Goal: Book appointment/travel/reservation

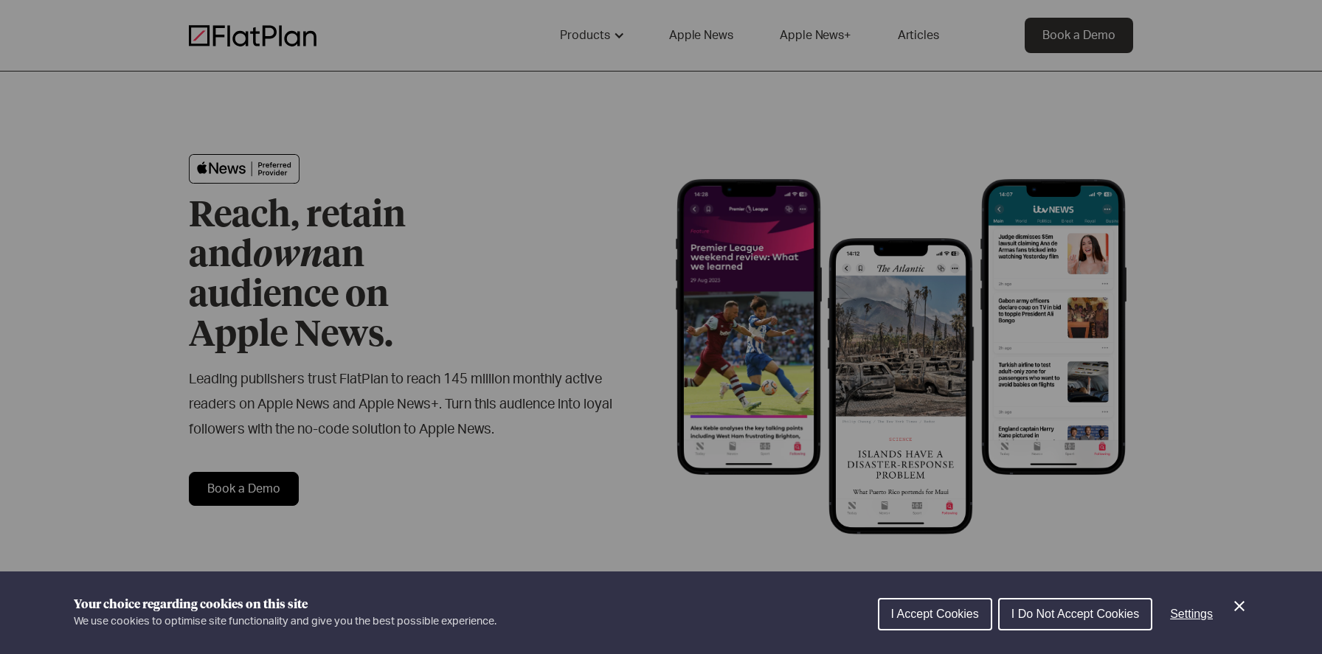
click at [1231, 611] on icon "Close Cookie Control" at bounding box center [1239, 606] width 18 height 18
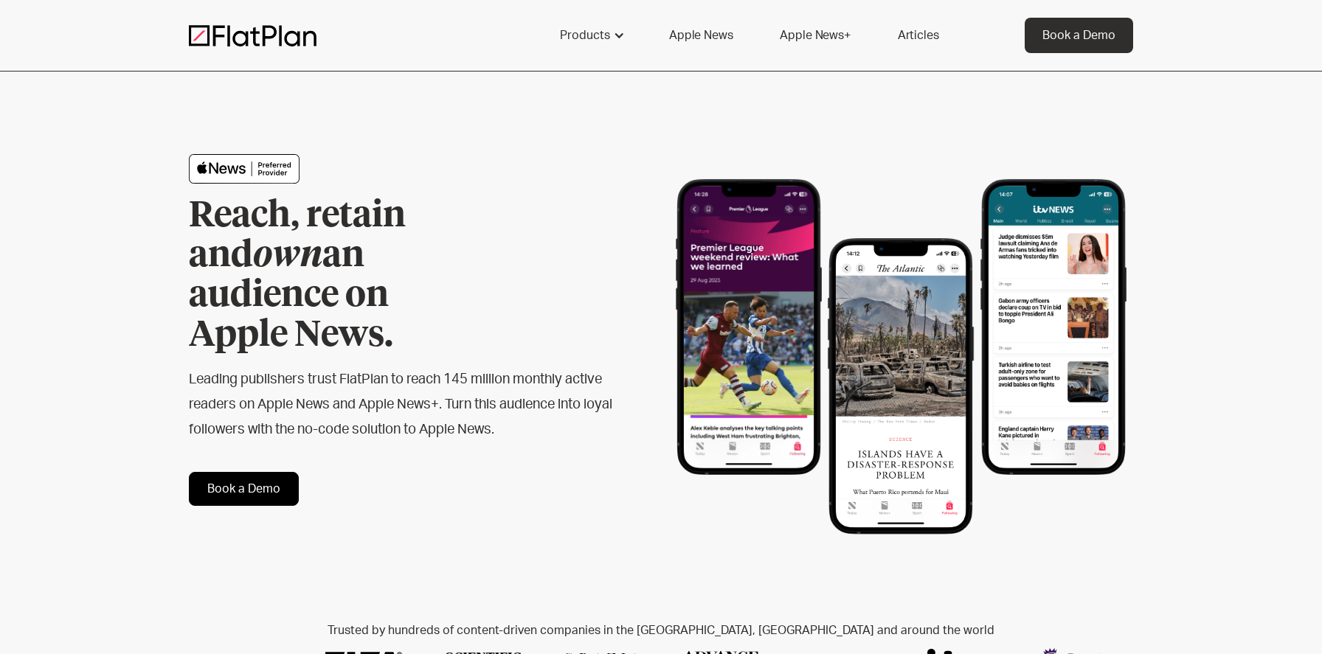
click at [731, 35] on link "Apple News" at bounding box center [700, 35] width 99 height 35
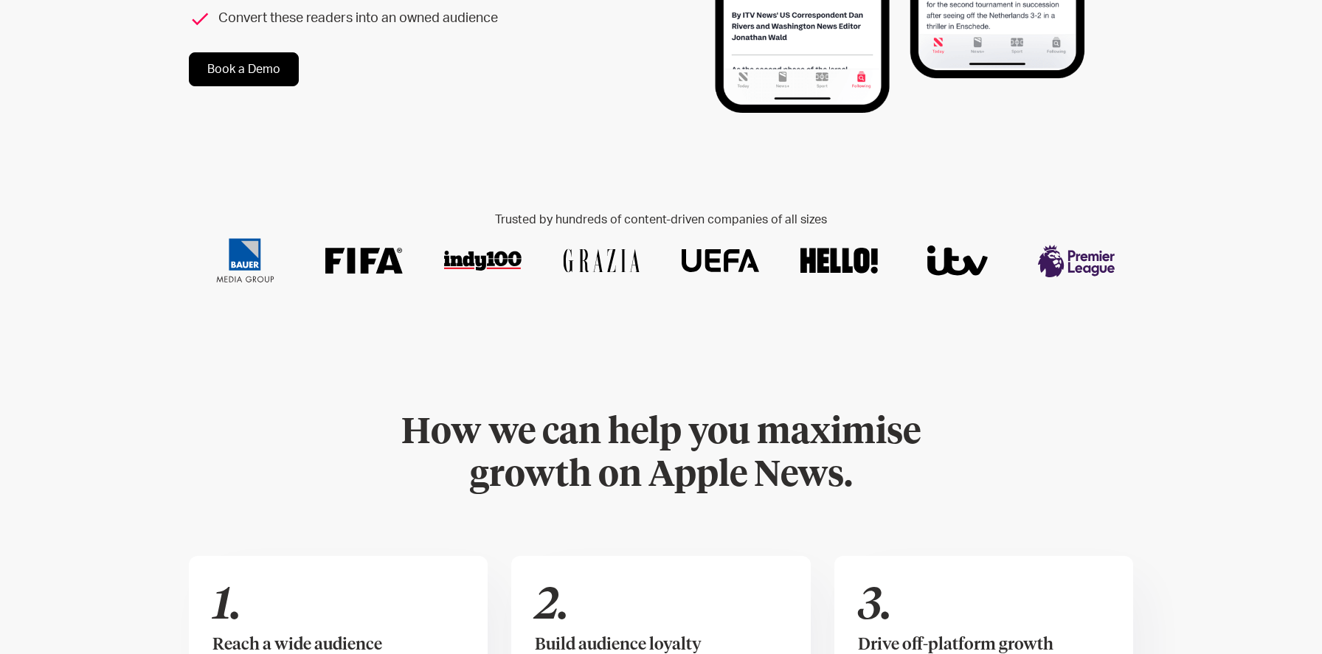
scroll to position [83, 0]
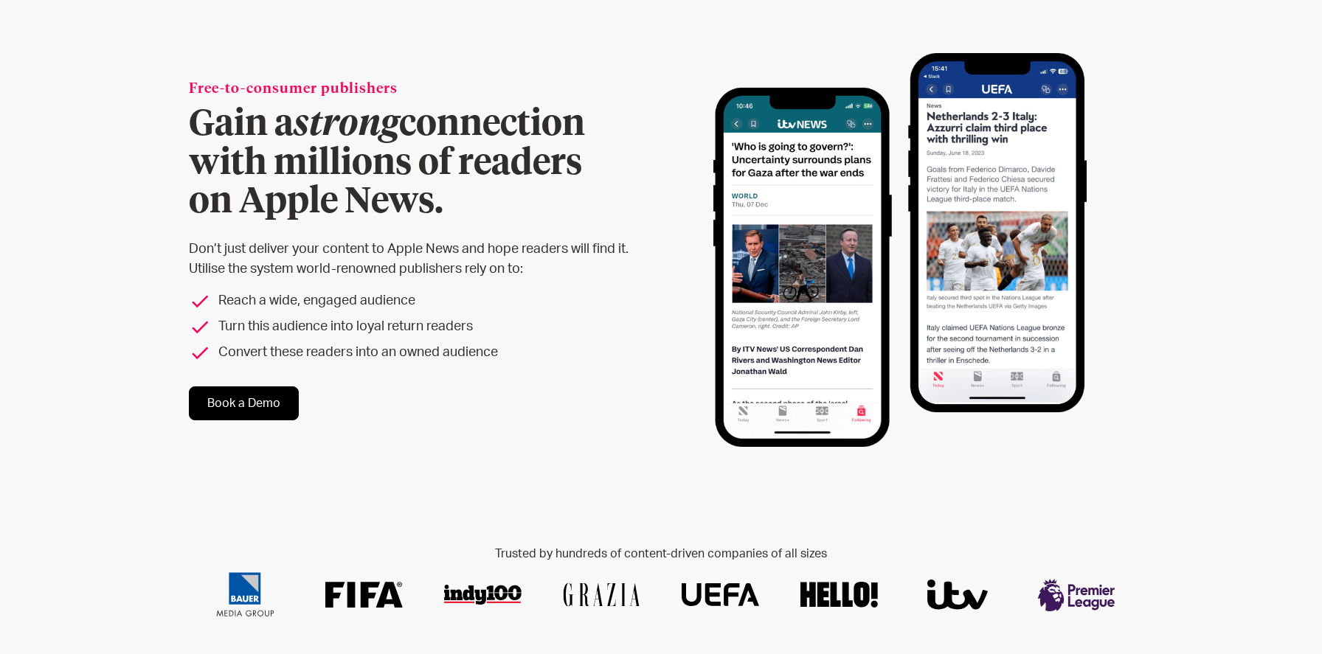
click at [223, 390] on link "Book a Demo" at bounding box center [244, 403] width 110 height 34
